Goal: Task Accomplishment & Management: Use online tool/utility

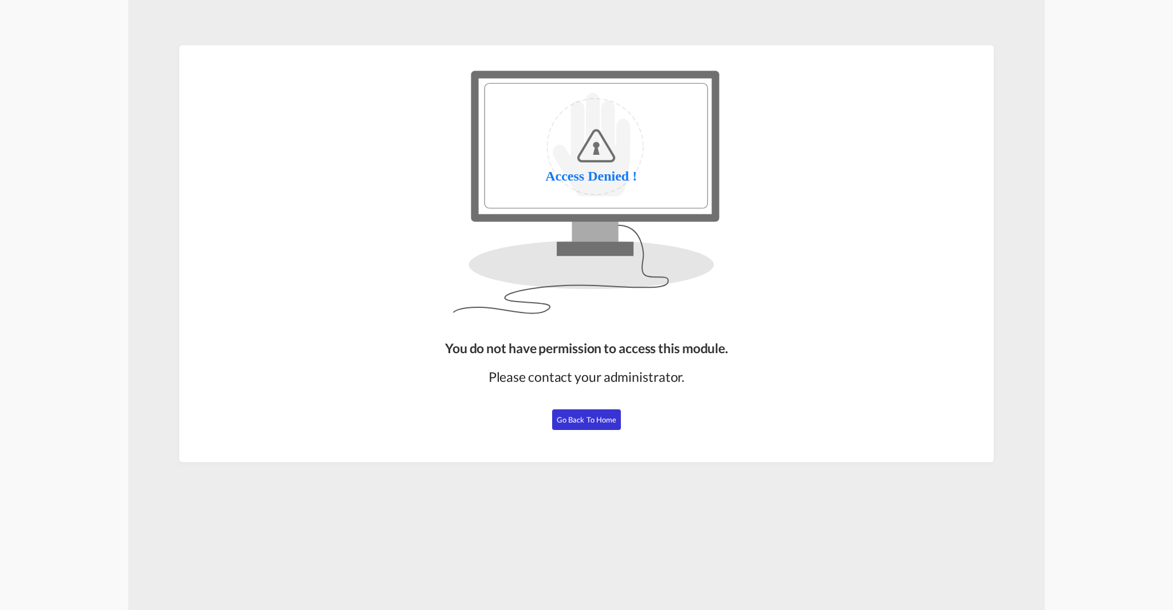
click at [598, 424] on button "Go Back to Home" at bounding box center [586, 419] width 69 height 21
